Goal: Task Accomplishment & Management: Manage account settings

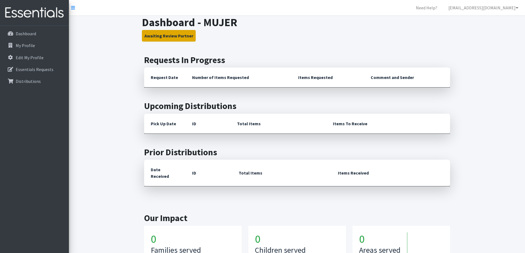
click at [162, 39] on button "Awaiting Review Partner" at bounding box center [169, 36] width 54 height 12
click at [164, 37] on button "Awaiting Review Partner" at bounding box center [169, 36] width 54 height 12
click at [51, 68] on p "Essentials Requests" at bounding box center [35, 70] width 38 height 6
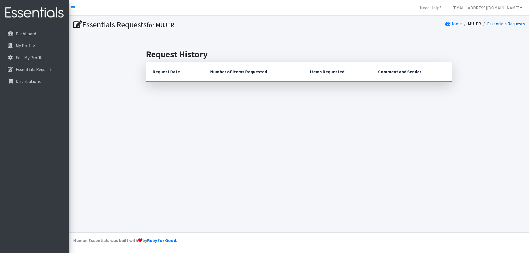
click at [514, 25] on link "Essentials Requests" at bounding box center [506, 24] width 38 height 6
click at [42, 36] on link "Dashboard" at bounding box center [34, 33] width 64 height 11
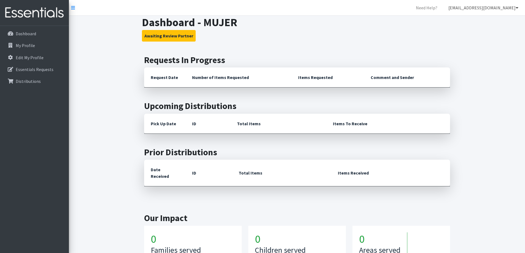
click at [492, 11] on link "[EMAIL_ADDRESS][DOMAIN_NAME]" at bounding box center [483, 7] width 79 height 11
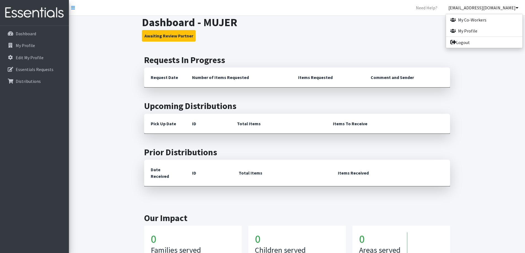
click at [360, 37] on h3 "Awaiting Review Partner" at bounding box center [297, 36] width 310 height 12
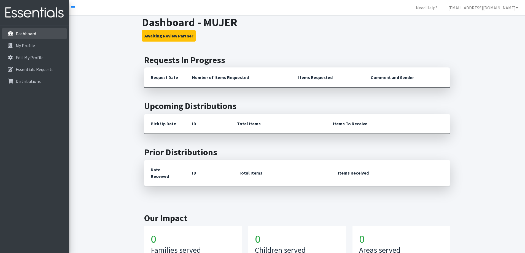
click at [31, 37] on link "Dashboard" at bounding box center [34, 33] width 64 height 11
click at [29, 43] on p "My Profile" at bounding box center [25, 46] width 19 height 6
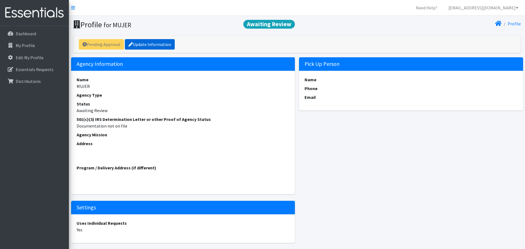
click at [165, 47] on link "Update Information" at bounding box center [150, 44] width 50 height 10
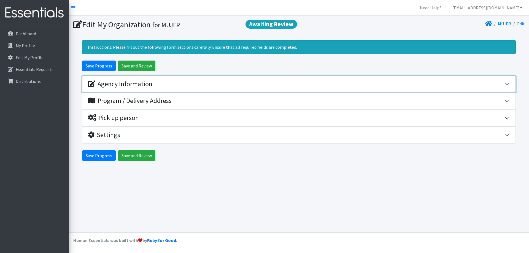
click at [154, 85] on div "Agency Information" at bounding box center [296, 84] width 416 height 8
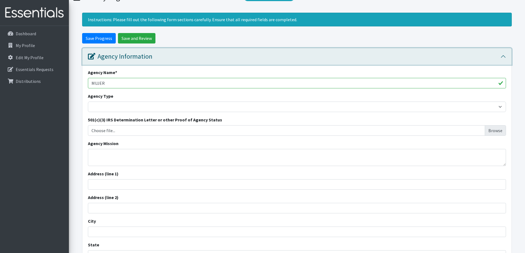
scroll to position [55, 0]
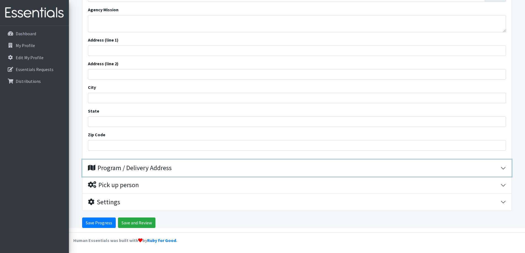
click at [109, 167] on div "Program / Delivery Address" at bounding box center [130, 168] width 84 height 8
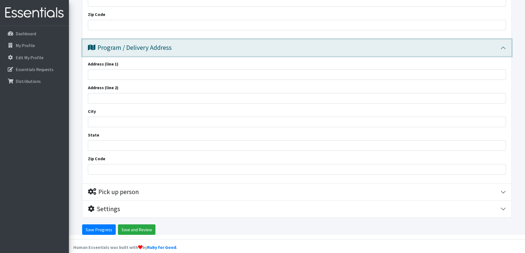
scroll to position [289, 0]
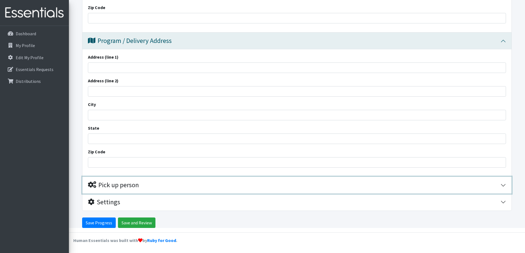
click at [112, 187] on div "Pick up person" at bounding box center [113, 185] width 51 height 8
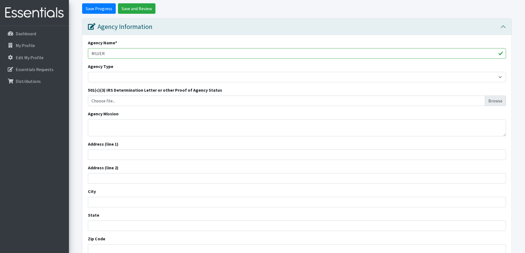
scroll to position [38, 0]
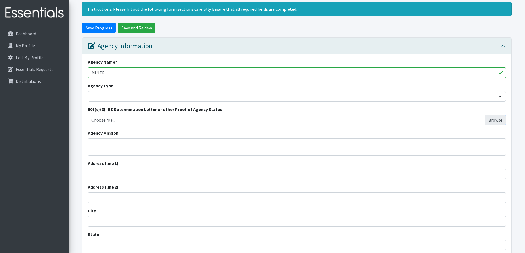
click at [108, 117] on input "Choose file..." at bounding box center [297, 120] width 414 height 10
type input "C:\fakepath\501c31 (1).pdf"
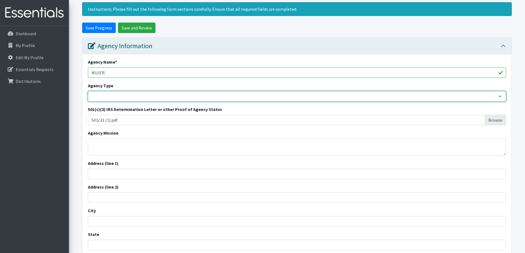
click at [107, 96] on select "Basic Needs Bank Career technical training [MEDICAL_DATA] resource center [DEMO…" at bounding box center [297, 96] width 418 height 10
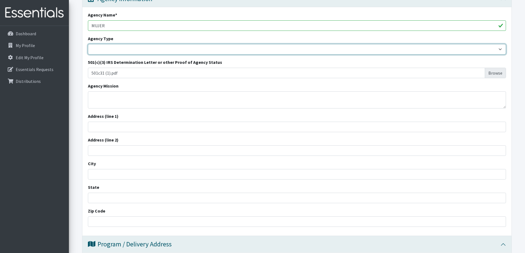
scroll to position [93, 0]
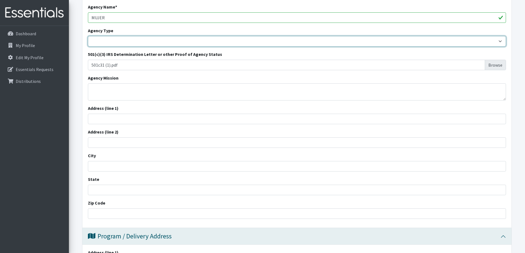
click at [110, 45] on select "Basic Needs Bank Career technical training [MEDICAL_DATA] resource center [DEMO…" at bounding box center [297, 41] width 418 height 10
select select "health"
click at [88, 36] on select "Basic Needs Bank Career technical training [MEDICAL_DATA] resource center [DEMO…" at bounding box center [297, 41] width 418 height 10
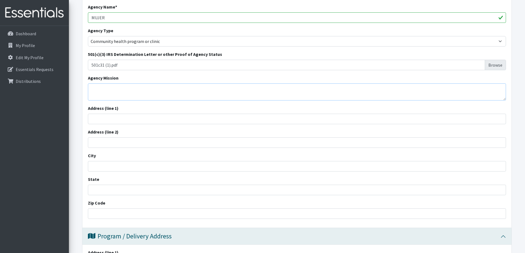
click at [131, 92] on textarea "Agency Mission" at bounding box center [297, 91] width 418 height 17
click at [115, 111] on label "Address (line 1)" at bounding box center [103, 108] width 31 height 7
click at [115, 114] on input "Address (line 1)" at bounding box center [297, 119] width 418 height 10
type input "[STREET_ADDRESS] Building 2"
type input "[US_STATE][GEOGRAPHIC_DATA]"
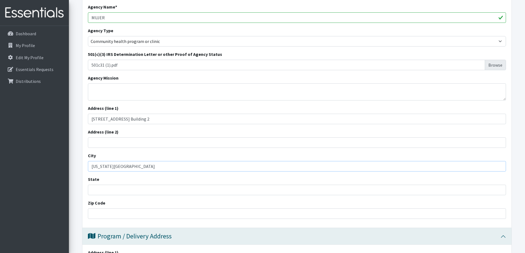
type input "FL"
type input "33034"
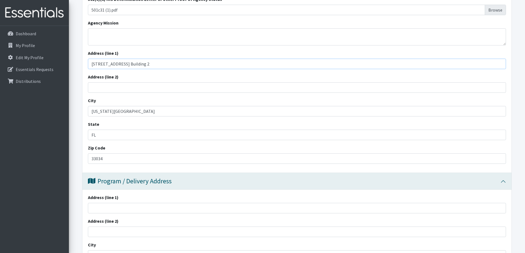
scroll to position [176, 0]
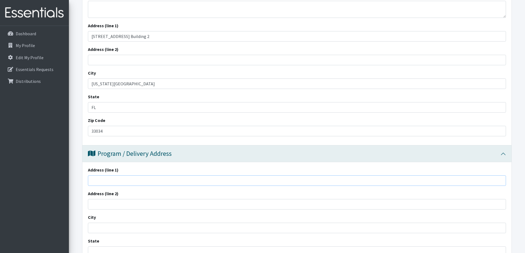
click at [133, 181] on input "Address (line 1)" at bounding box center [297, 180] width 418 height 10
type input "[STREET_ADDRESS] Building 2"
type input "[US_STATE][GEOGRAPHIC_DATA]"
type input "FL"
type input "33034"
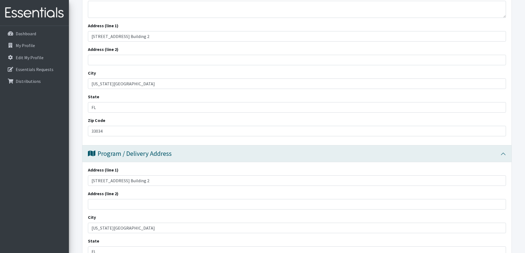
type input "7864120714"
type input "Susan@mujerfla.org"
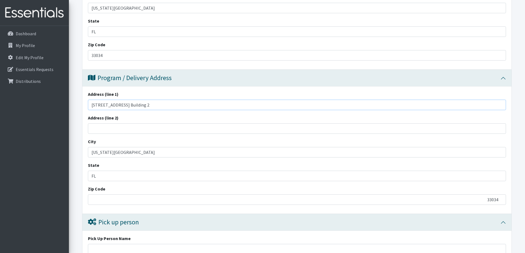
scroll to position [258, 0]
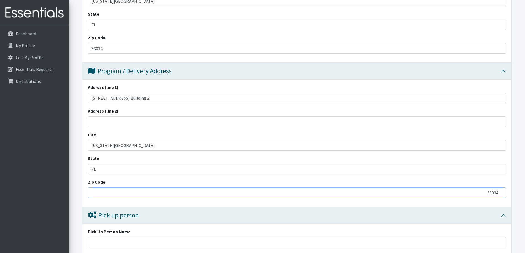
click at [107, 190] on input "33034" at bounding box center [297, 193] width 418 height 10
click at [105, 190] on input "33034" at bounding box center [297, 193] width 418 height 10
click at [366, 205] on div "Address (line 1) 1600 NW 6th Ct. Building 2 Address (line 2) City Florida City …" at bounding box center [296, 143] width 429 height 127
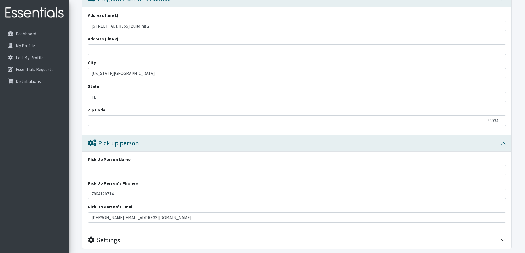
scroll to position [341, 0]
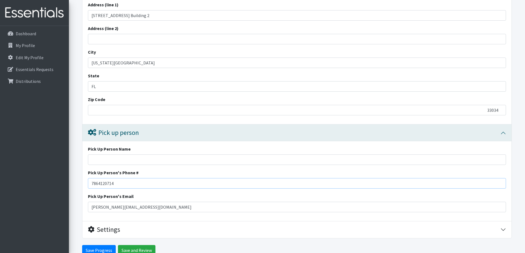
drag, startPoint x: 143, startPoint y: 181, endPoint x: 45, endPoint y: 181, distance: 98.0
drag, startPoint x: 140, startPoint y: 209, endPoint x: 47, endPoint y: 211, distance: 92.3
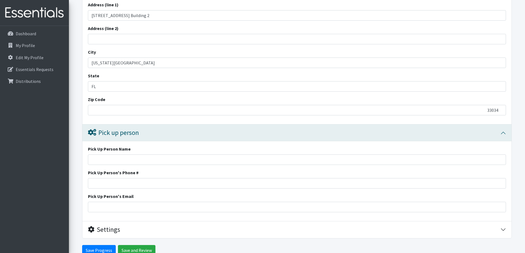
click at [118, 164] on input "Pick Up Person Name" at bounding box center [297, 159] width 418 height 10
type input "Rochelle Renfroe"
type input "3052440140"
click at [114, 206] on input "Pick Up Person's Email" at bounding box center [297, 207] width 418 height 10
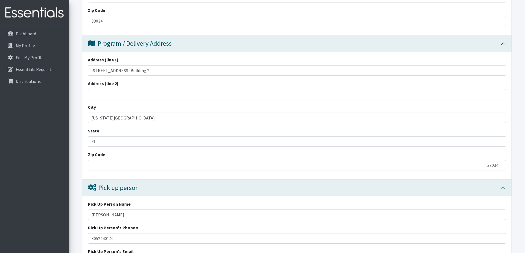
scroll to position [313, 0]
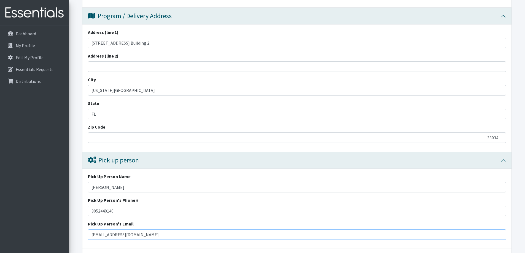
type input "Rochellerenfroe@hotmail.com"
click at [186, 114] on input "FL" at bounding box center [297, 114] width 418 height 10
click at [68, 94] on div "Dashboard My Profile Edit My Profile Essentials Requests Distributions" at bounding box center [34, 144] width 69 height 237
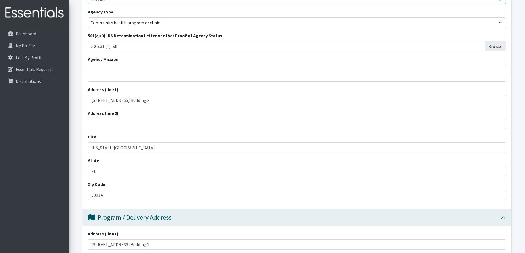
scroll to position [66, 0]
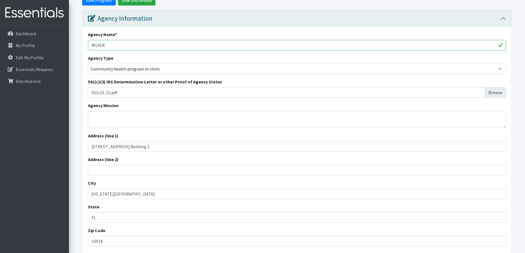
drag, startPoint x: 105, startPoint y: 129, endPoint x: 108, endPoint y: 125, distance: 5.2
click at [105, 129] on div "Agency Name * MUJER Agency Type Basic Needs Bank Career technical training Chil…" at bounding box center [296, 141] width 429 height 229
click at [108, 124] on textarea "Agency Mission" at bounding box center [297, 119] width 418 height 17
paste textarea "At M.U.J.E.R. we provide a trusting environment that promotes emotional wellnes…"
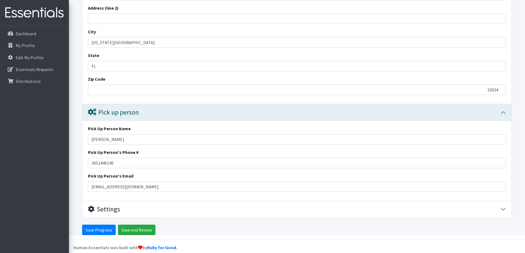
scroll to position [368, 0]
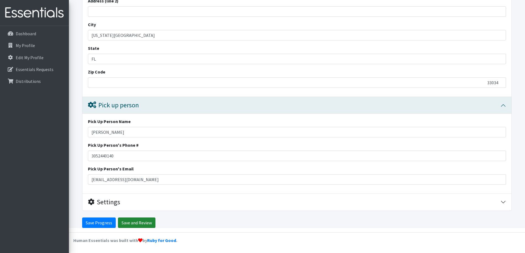
type textarea "At M.U.J.E.R. we provide a trusting environment that promotes emotional wellnes…"
click at [131, 225] on input "Save and Review" at bounding box center [136, 223] width 37 height 10
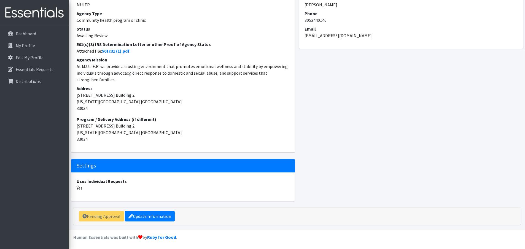
scroll to position [101, 0]
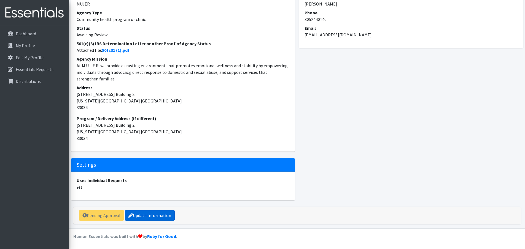
click at [144, 217] on link "Update Information" at bounding box center [150, 215] width 50 height 10
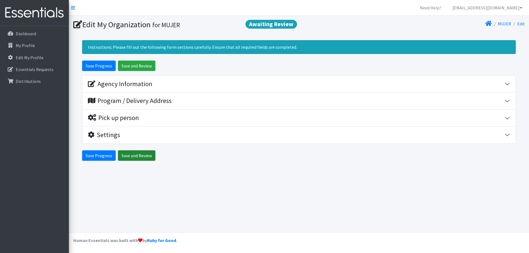
click at [146, 157] on input "Save and Review" at bounding box center [136, 155] width 37 height 10
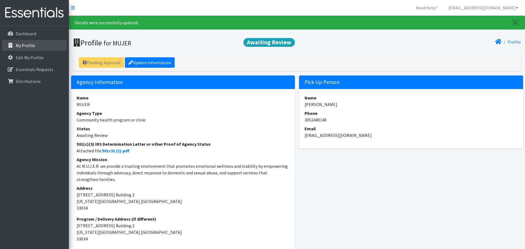
click at [31, 44] on p "My Profile" at bounding box center [25, 46] width 19 height 6
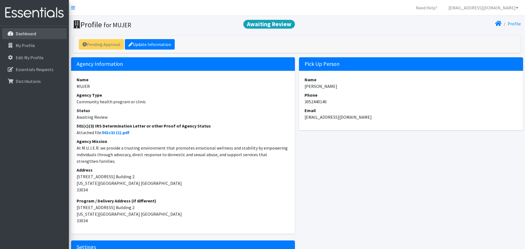
click at [28, 34] on p "Dashboard" at bounding box center [26, 34] width 20 height 6
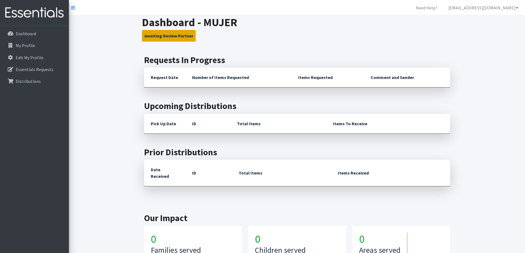
click at [162, 34] on button "Awaiting Review Partner" at bounding box center [169, 36] width 54 height 12
click at [27, 49] on link "My Profile" at bounding box center [34, 45] width 64 height 11
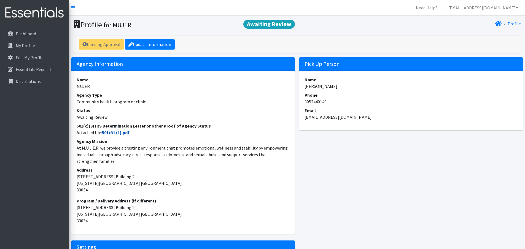
click at [113, 131] on link "501c31 (1).pdf" at bounding box center [116, 133] width 28 height 6
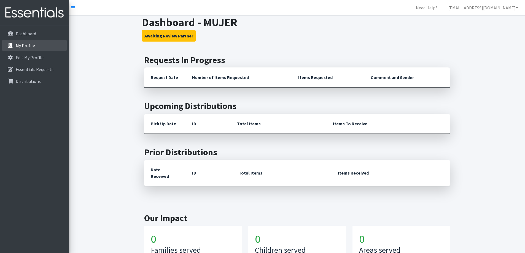
click at [26, 48] on p "My Profile" at bounding box center [25, 46] width 19 height 6
